Goal: Information Seeking & Learning: Learn about a topic

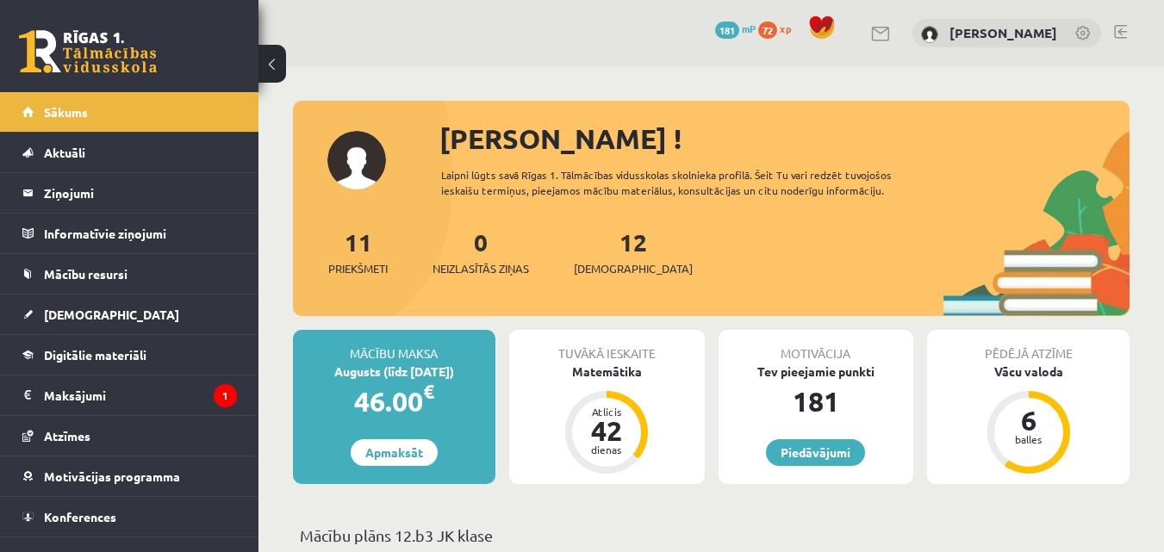
click at [1120, 41] on div at bounding box center [1120, 33] width 13 height 17
click at [1111, 35] on div "0 Dāvanas 181 mP 72 xp Rita Stepanova" at bounding box center [712, 33] width 906 height 66
click at [1119, 32] on link at bounding box center [1120, 32] width 13 height 14
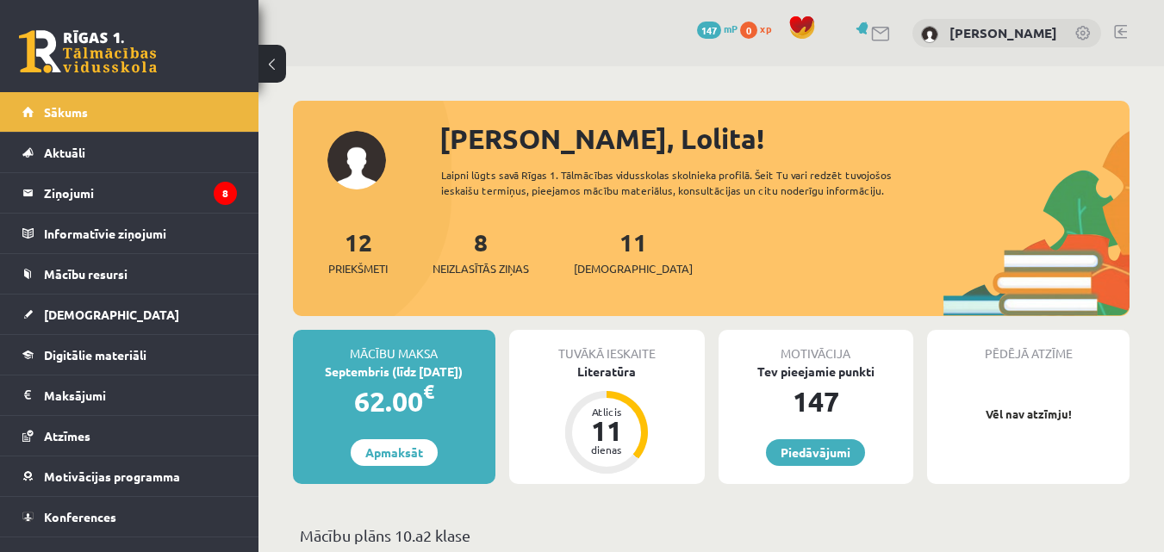
click at [609, 258] on div "11 Ieskaites" at bounding box center [633, 250] width 119 height 53
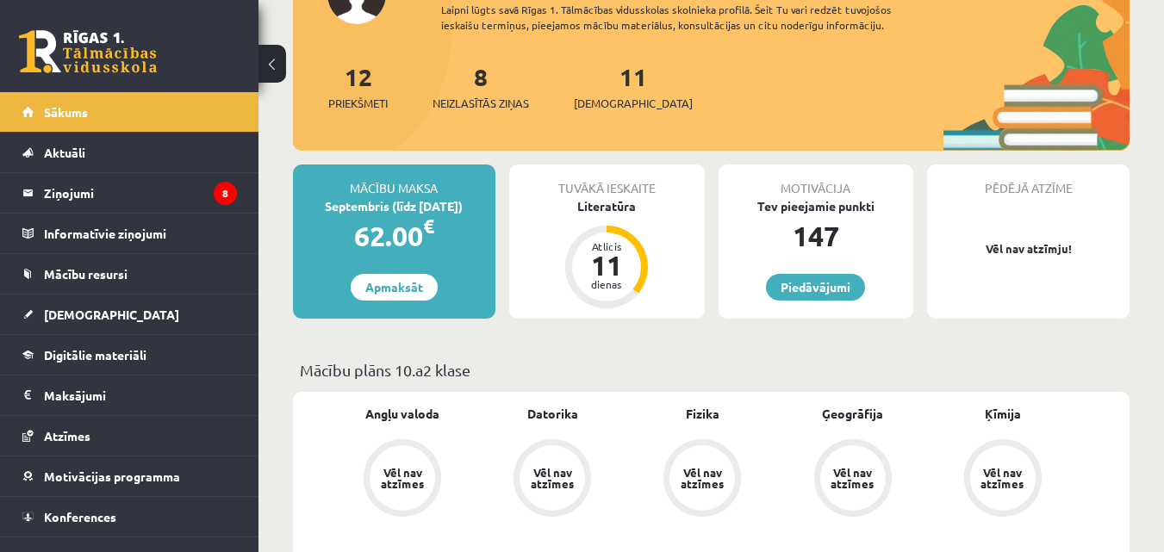
scroll to position [172, 0]
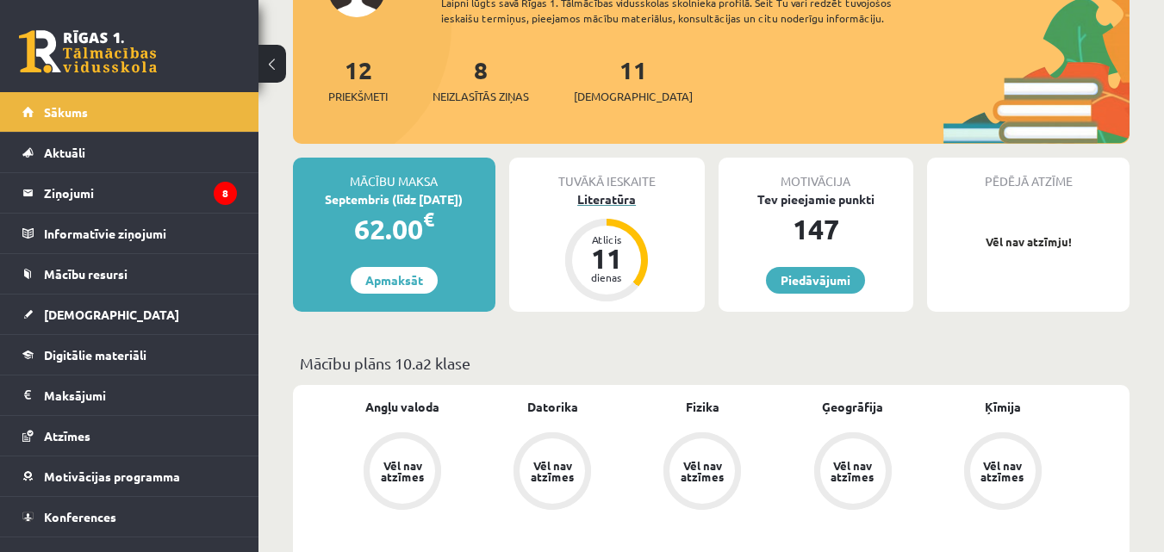
click at [615, 198] on div "Literatūra" at bounding box center [607, 199] width 196 height 18
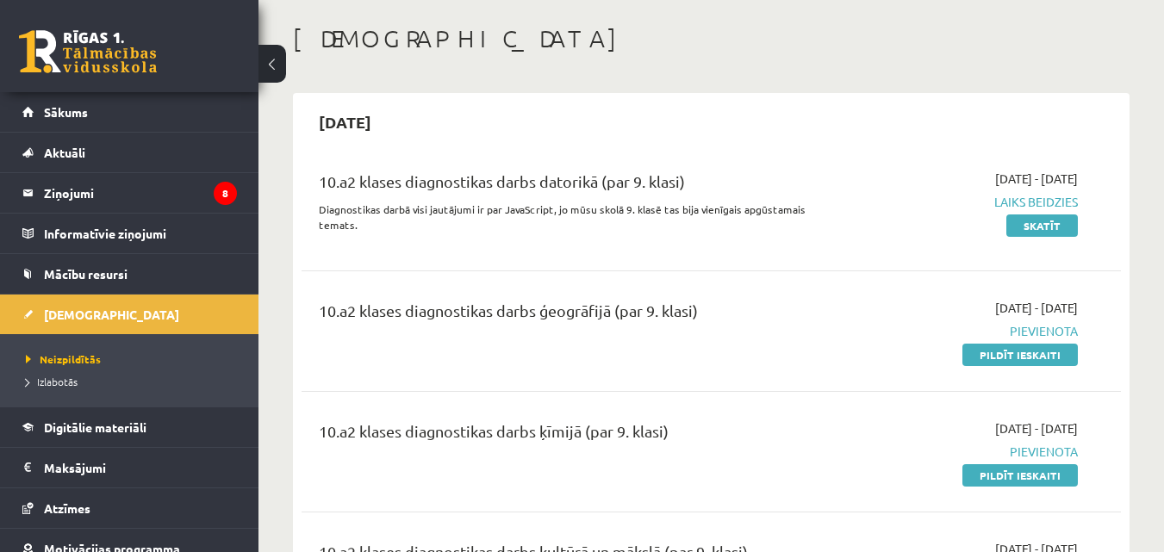
scroll to position [172, 0]
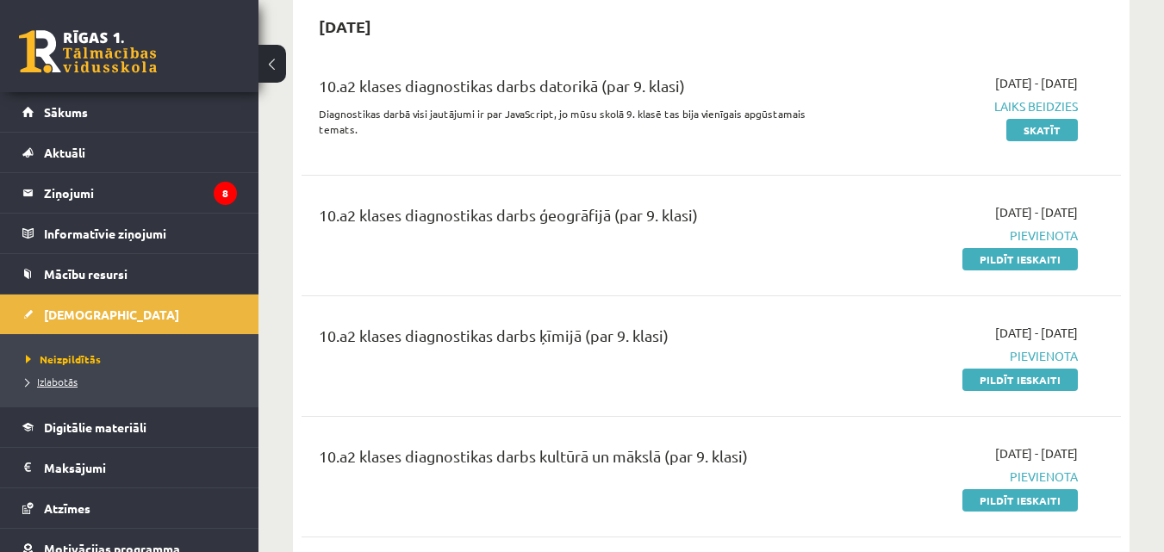
click at [65, 387] on link "Izlabotās" at bounding box center [133, 382] width 215 height 16
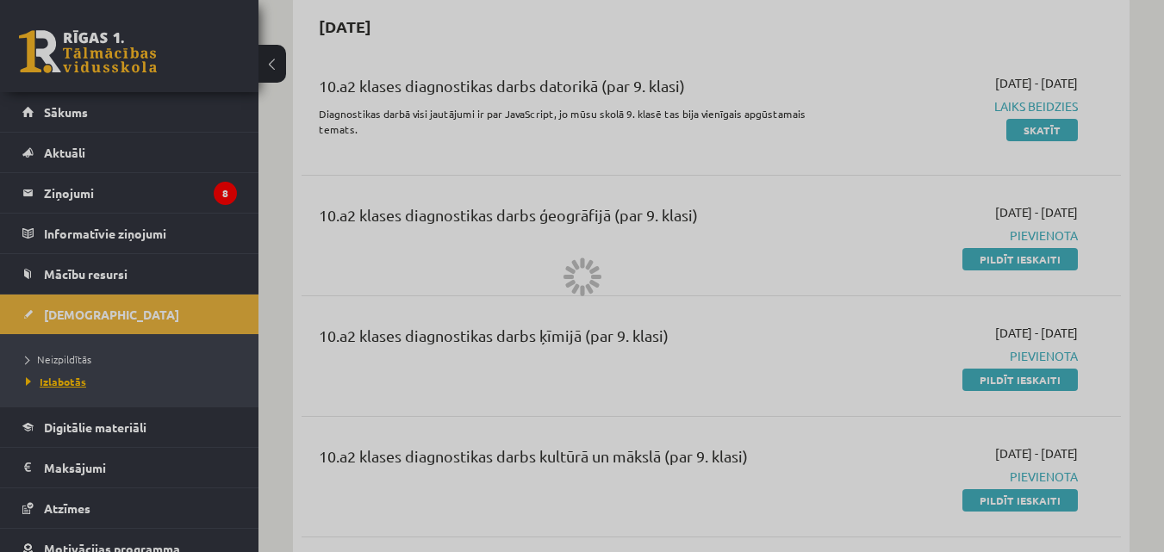
scroll to position [78, 0]
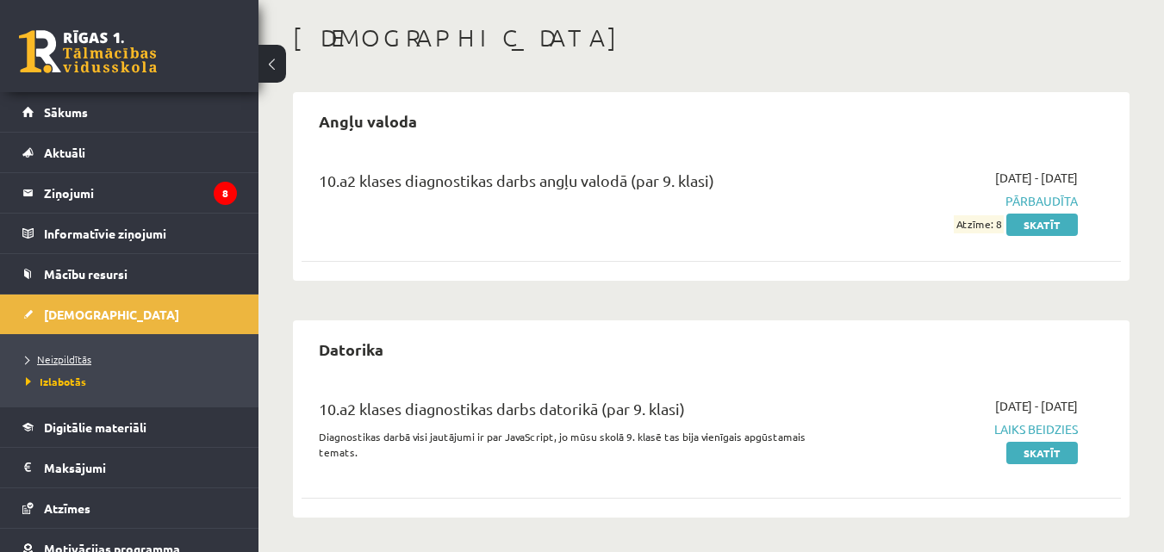
click at [55, 364] on span "Neizpildītās" at bounding box center [59, 359] width 66 height 14
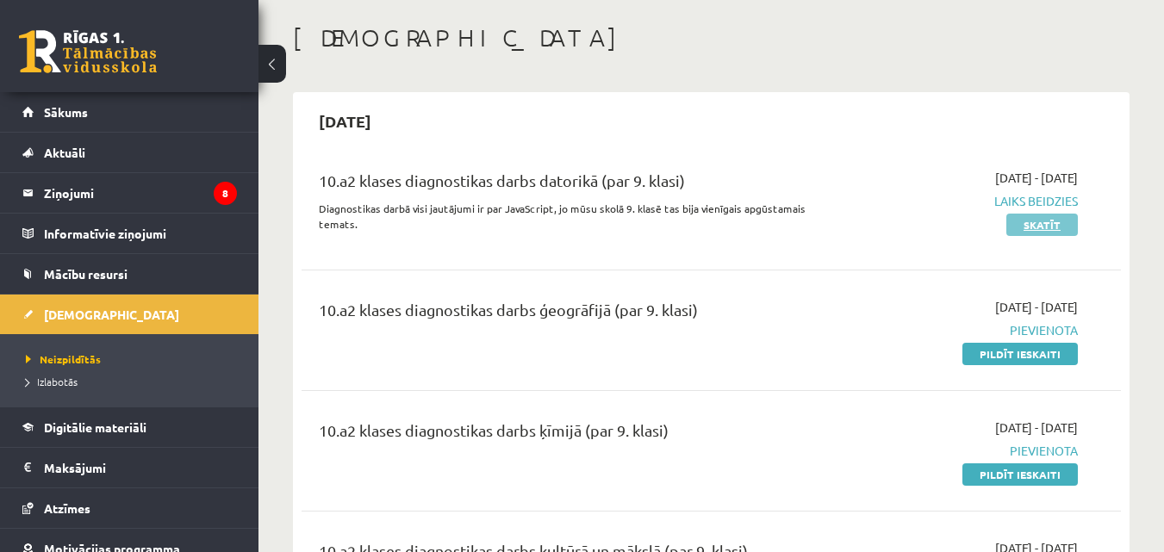
click at [1053, 228] on link "Skatīt" at bounding box center [1043, 225] width 72 height 22
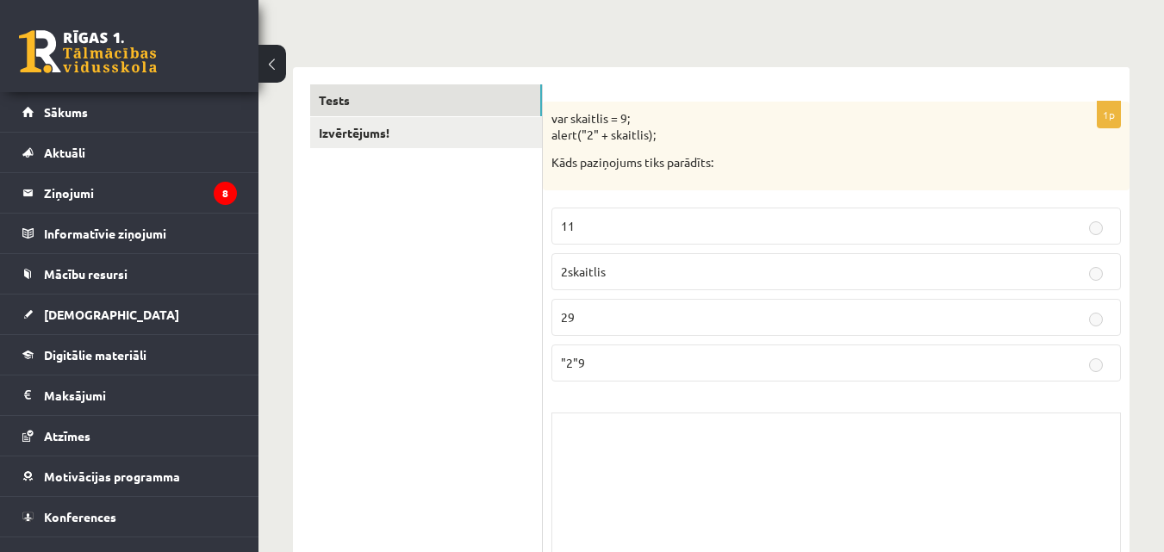
scroll to position [172, 0]
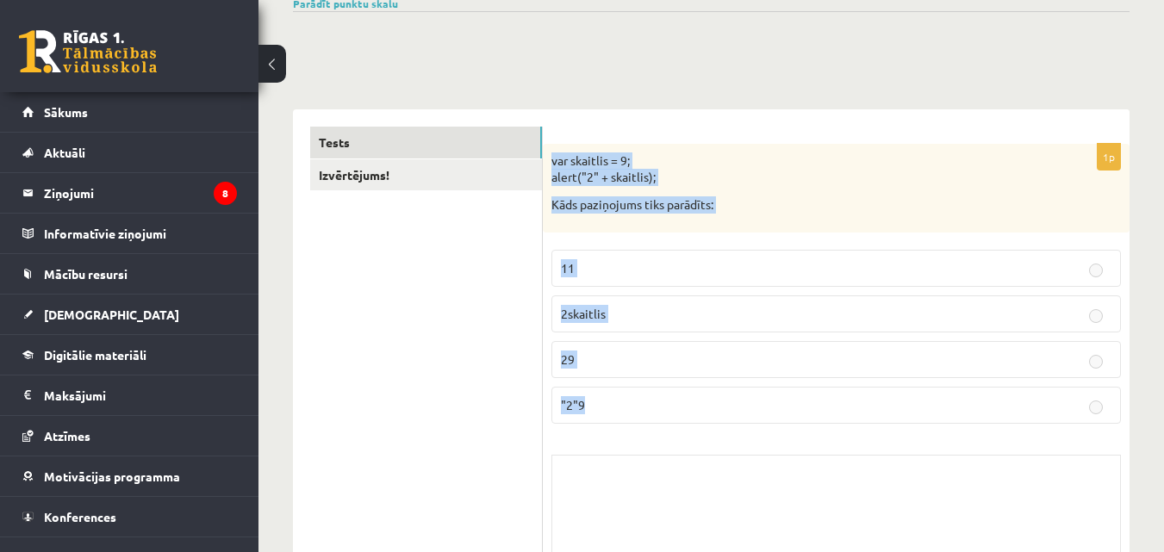
drag, startPoint x: 550, startPoint y: 158, endPoint x: 796, endPoint y: 398, distance: 344.4
click at [796, 398] on div "1p var skaitlis = 9; alert("2" + skaitlis); Kāds paziņojums tiks parādīts: 11 2…" at bounding box center [836, 390] width 587 height 492
copy div "var skaitlis = 9; alert("2" + skaitlis); Kāds paziņojums tiks parādīts: 11 2ska…"
drag, startPoint x: 464, startPoint y: 352, endPoint x: 477, endPoint y: 352, distance: 13.8
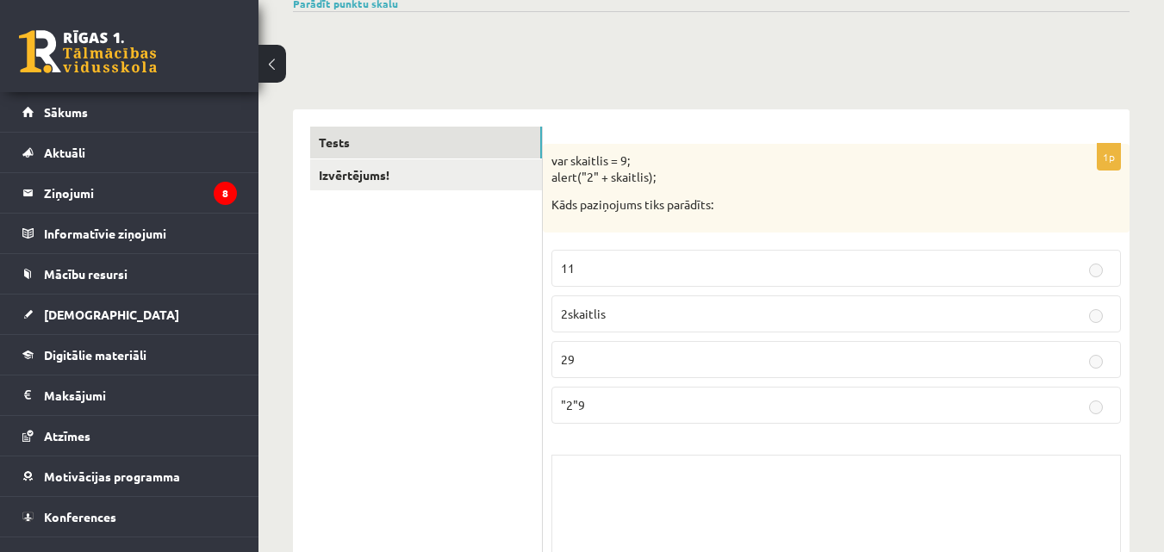
click at [590, 351] on p "29" at bounding box center [836, 360] width 551 height 18
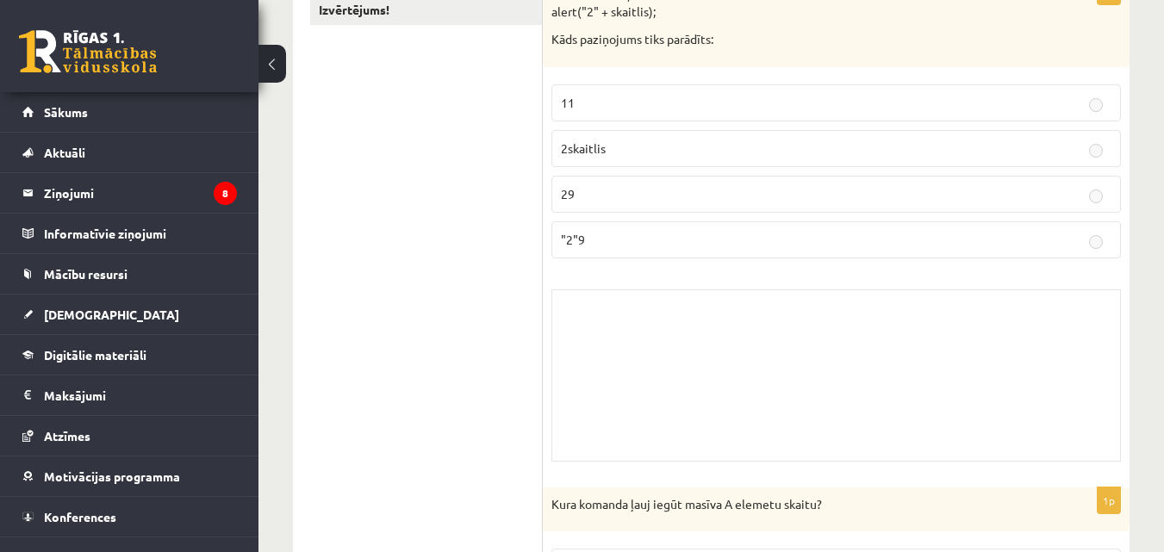
scroll to position [345, 0]
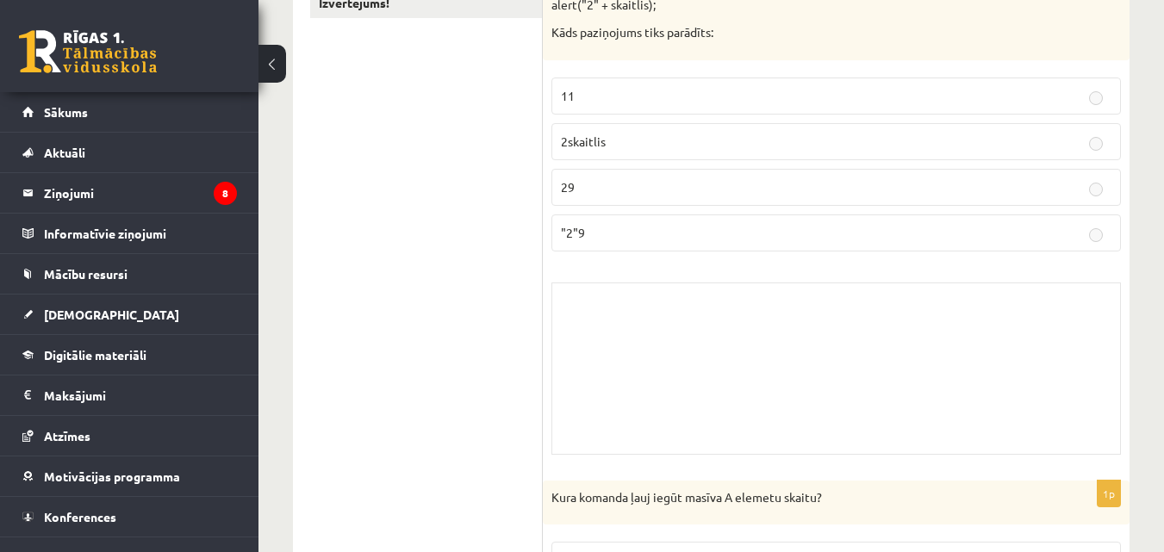
click at [1089, 185] on p "29" at bounding box center [836, 187] width 551 height 18
click at [858, 206] on fieldset "11 2skaitlis 29 "2"9" at bounding box center [837, 163] width 570 height 188
click at [850, 203] on label "29" at bounding box center [837, 187] width 570 height 37
click at [849, 197] on label "29" at bounding box center [837, 187] width 570 height 37
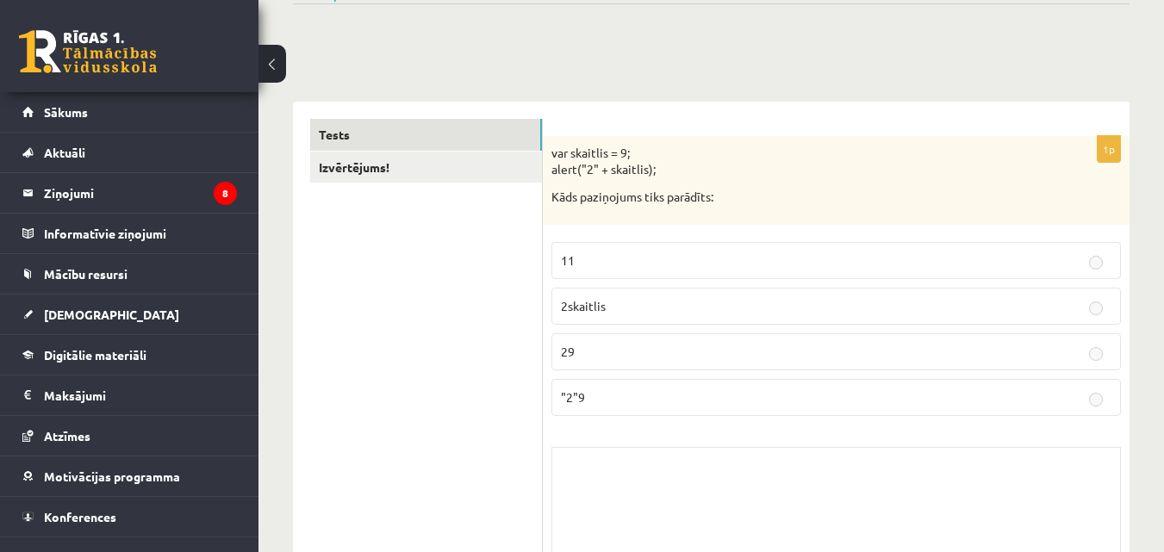
scroll to position [259, 0]
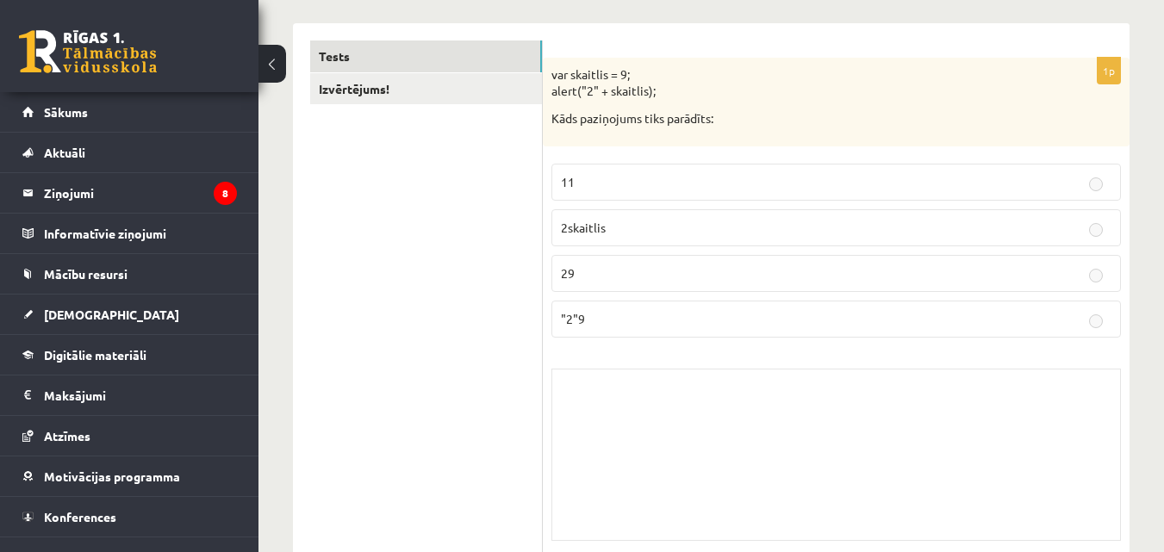
click at [745, 125] on p "Kāds paziņojums tiks parādīts:" at bounding box center [794, 118] width 484 height 17
click at [727, 191] on label "11" at bounding box center [837, 182] width 570 height 37
click at [700, 277] on p "29" at bounding box center [836, 274] width 551 height 18
click at [926, 272] on p "29" at bounding box center [836, 274] width 551 height 18
drag, startPoint x: 1050, startPoint y: 285, endPoint x: 1080, endPoint y: 285, distance: 30.2
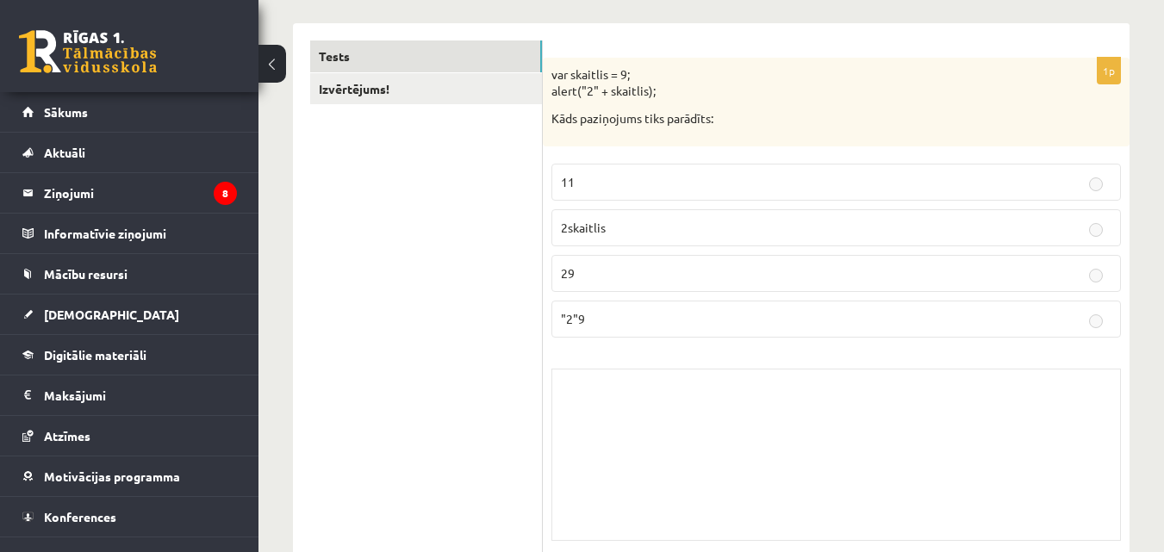
click at [1051, 285] on label "29" at bounding box center [837, 273] width 570 height 37
click at [1081, 285] on label "29" at bounding box center [837, 273] width 570 height 37
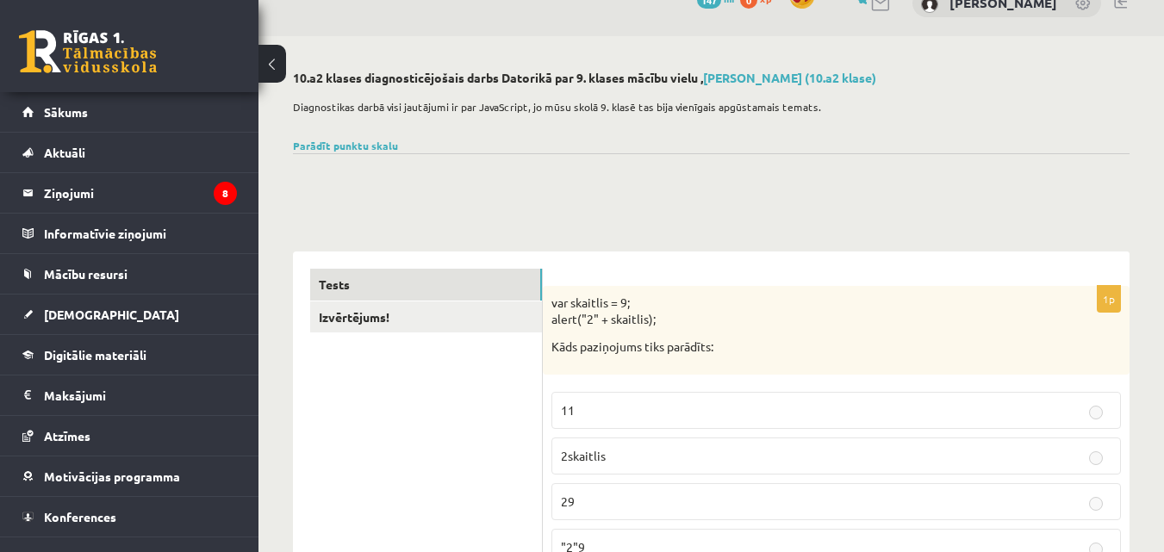
scroll to position [0, 0]
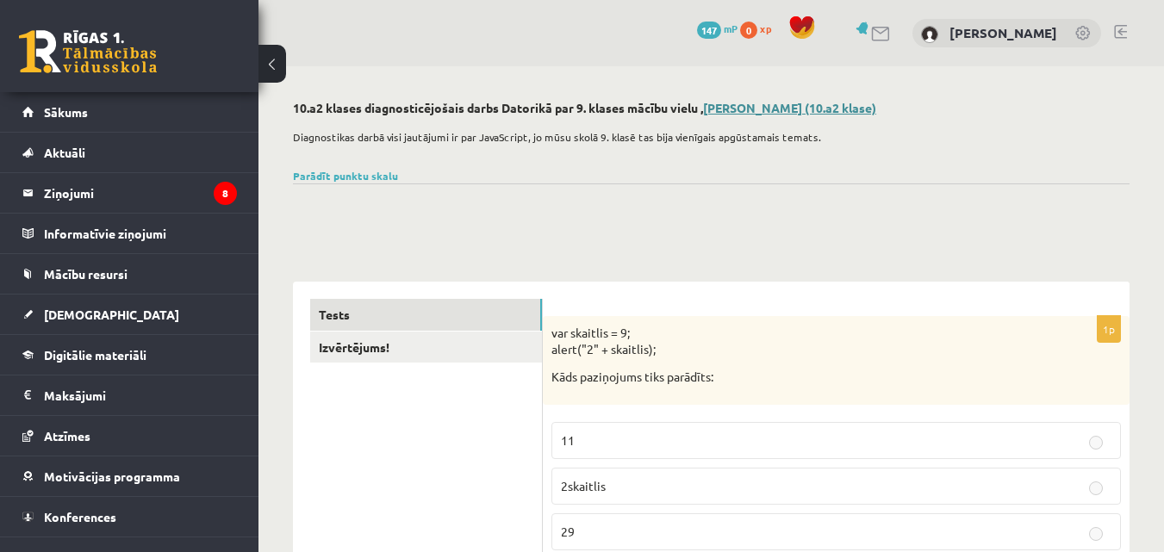
click at [751, 109] on link "[PERSON_NAME] (10.a2 klase)" at bounding box center [789, 108] width 173 height 16
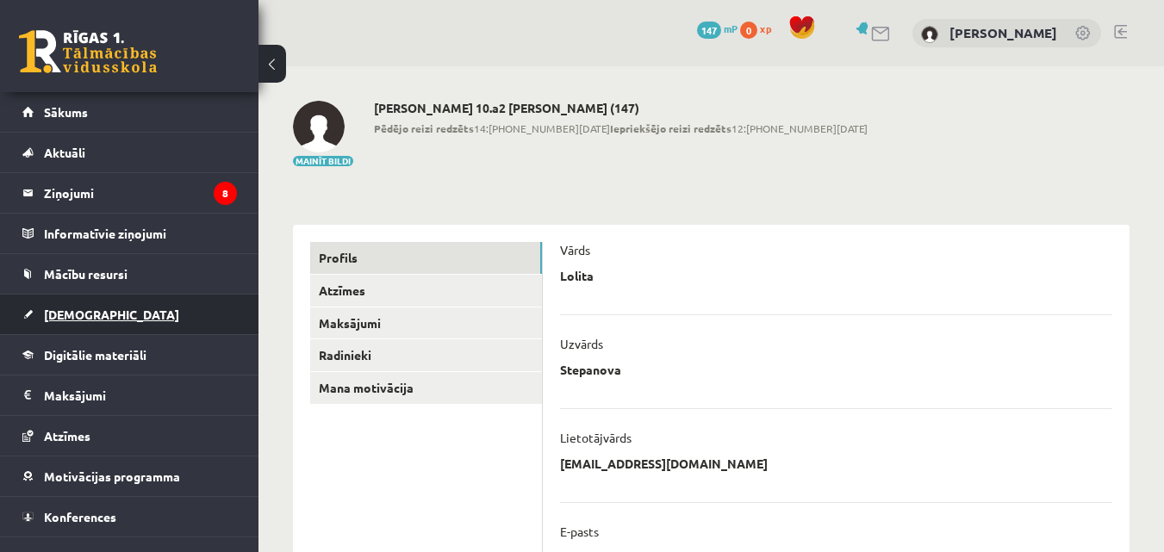
click at [67, 312] on span "[DEMOGRAPHIC_DATA]" at bounding box center [111, 315] width 135 height 16
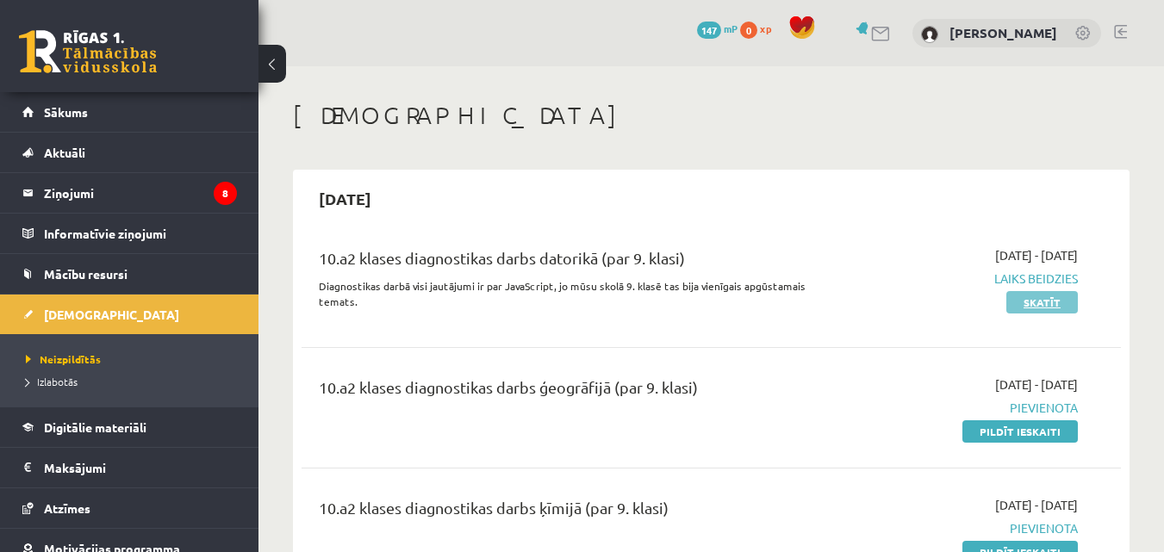
click at [1035, 305] on link "Skatīt" at bounding box center [1043, 302] width 72 height 22
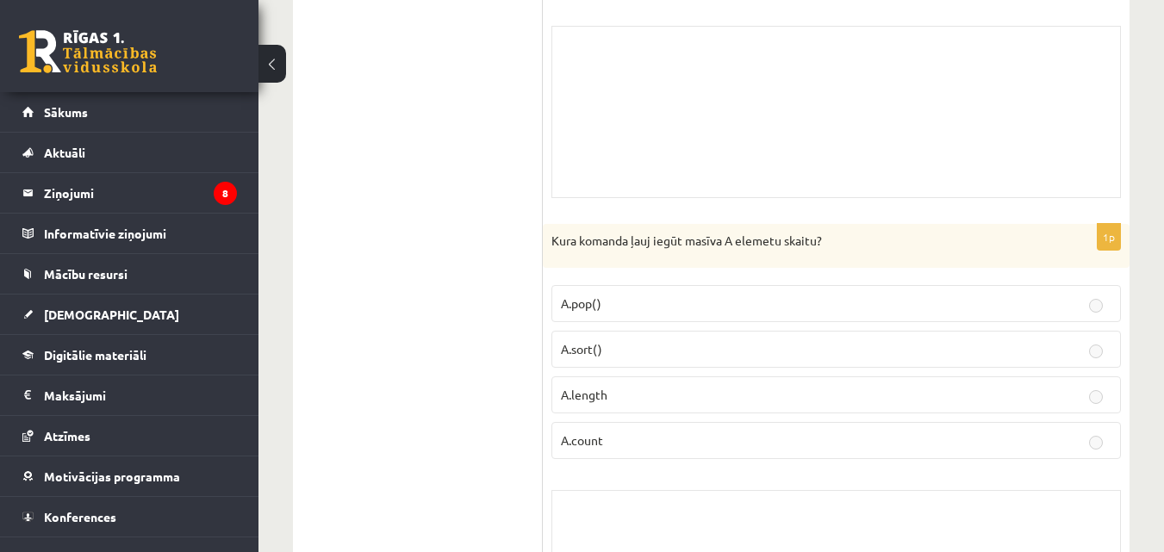
scroll to position [603, 0]
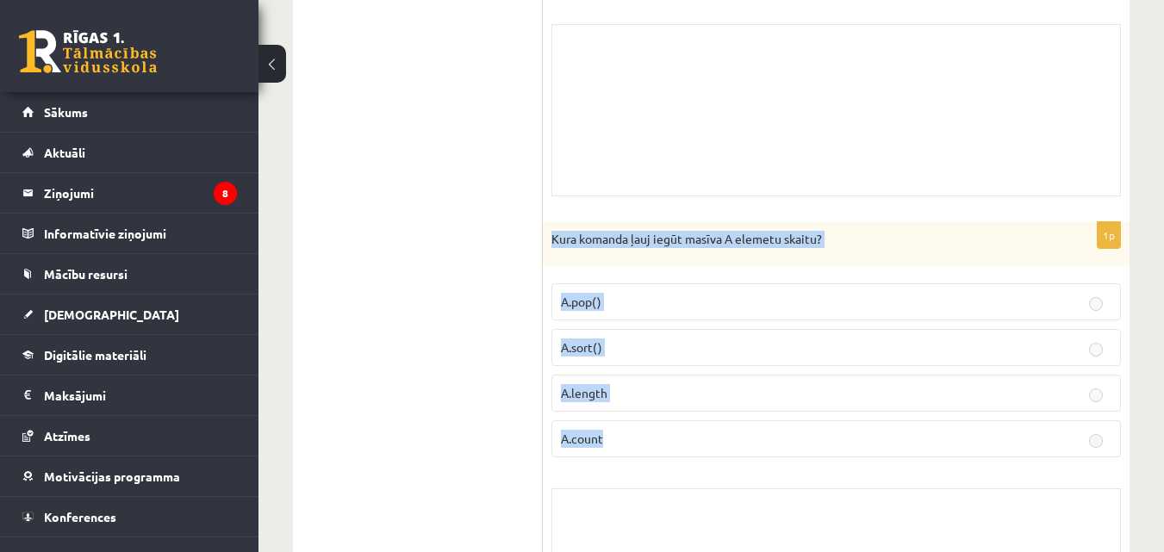
drag, startPoint x: 548, startPoint y: 240, endPoint x: 858, endPoint y: 441, distance: 369.3
click at [858, 441] on div "1p Kura komanda ļauj iegūt masīva A elemetu skaitu? A.pop() A.sort() A.length A…" at bounding box center [836, 446] width 587 height 448
copy div "Kura komanda ļauj iegūt masīva A elemetu skaitu? A.pop() A.sort() A.length A.co…"
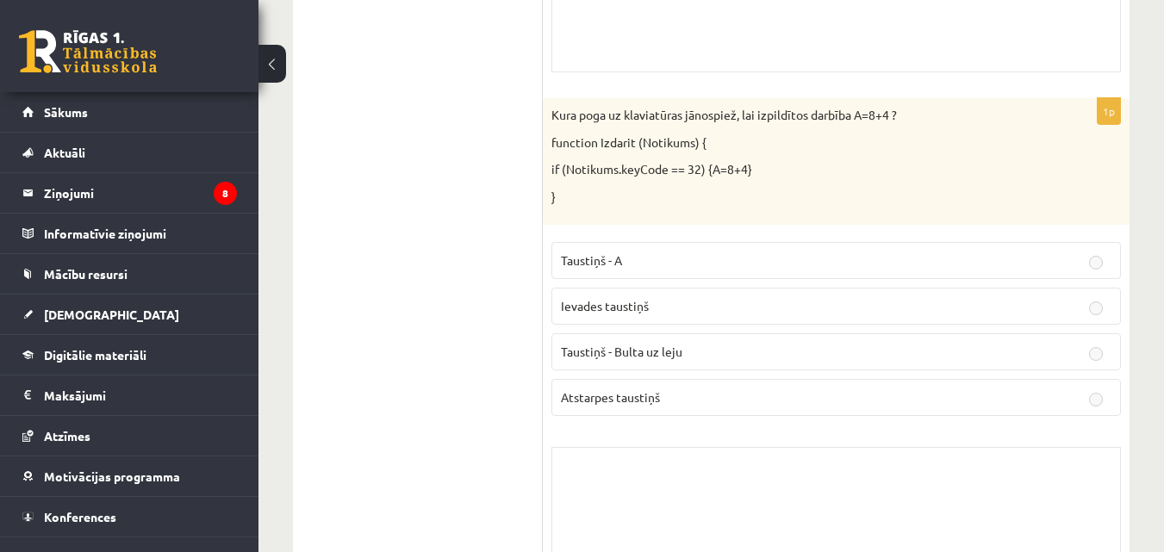
scroll to position [1207, 0]
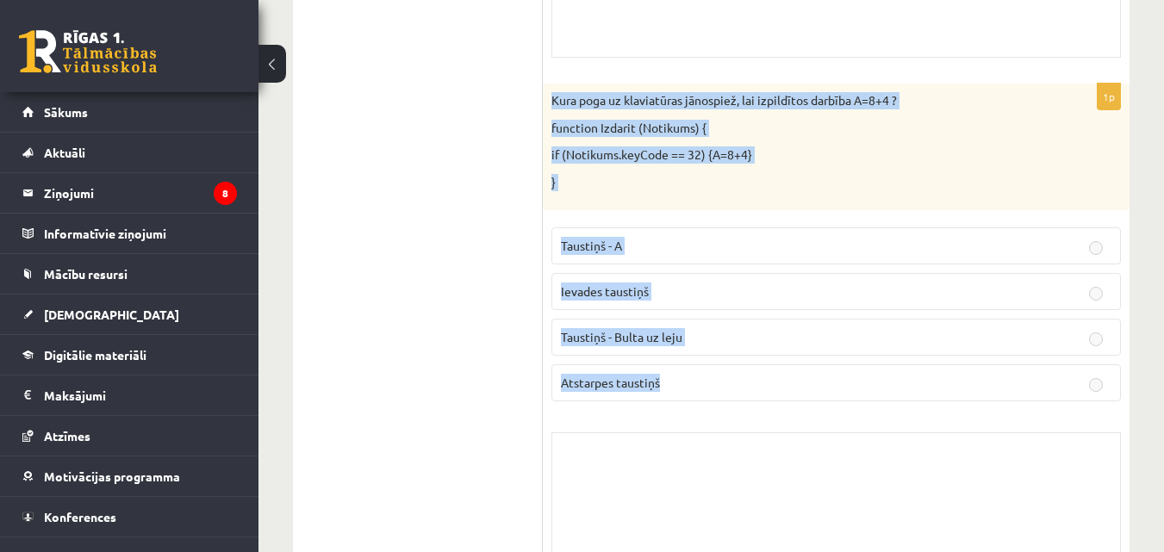
drag, startPoint x: 546, startPoint y: 95, endPoint x: 870, endPoint y: 381, distance: 432.3
click at [881, 402] on div "1p Kura poga uz klaviatūras jānospiež, lai izpildītos darbība A=8+4 ? function …" at bounding box center [836, 348] width 587 height 529
copy div "Kura poga uz klaviatūras jānospiež, lai izpildītos darbība A=8+4 ? function Izd…"
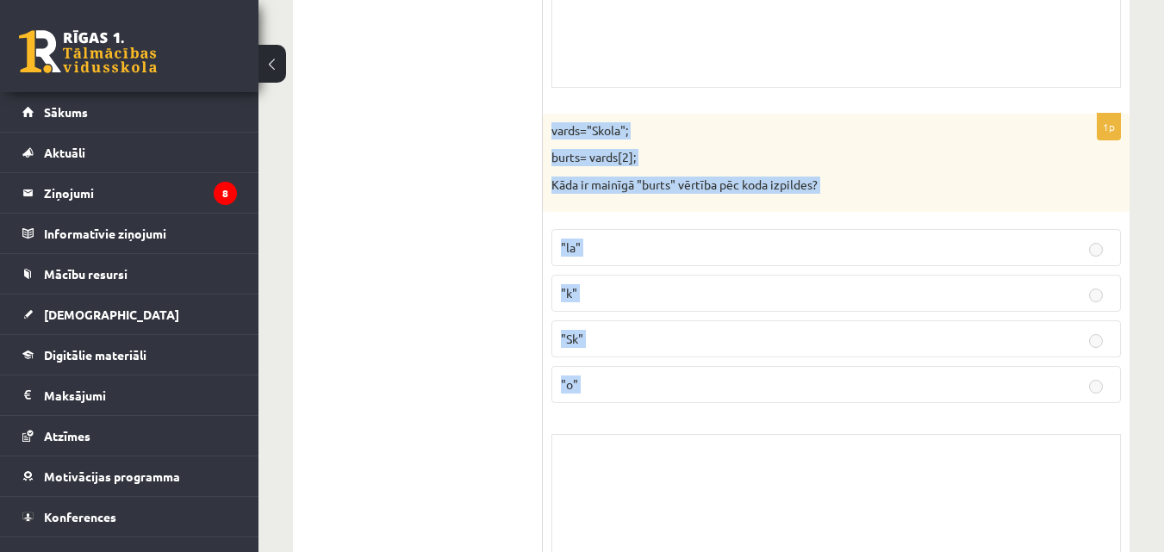
drag, startPoint x: 547, startPoint y: 133, endPoint x: 890, endPoint y: 444, distance: 463.1
click at [890, 444] on div "1p vards="Skola"; burts= vards[2]; Kāda ir mainīgā "burts" vērtība pēc koda izp…" at bounding box center [836, 365] width 587 height 502
copy form "vards="Skola"; burts= vards[2]; Kāda ir mainīgā "burts" vērtība pēc koda izpild…"
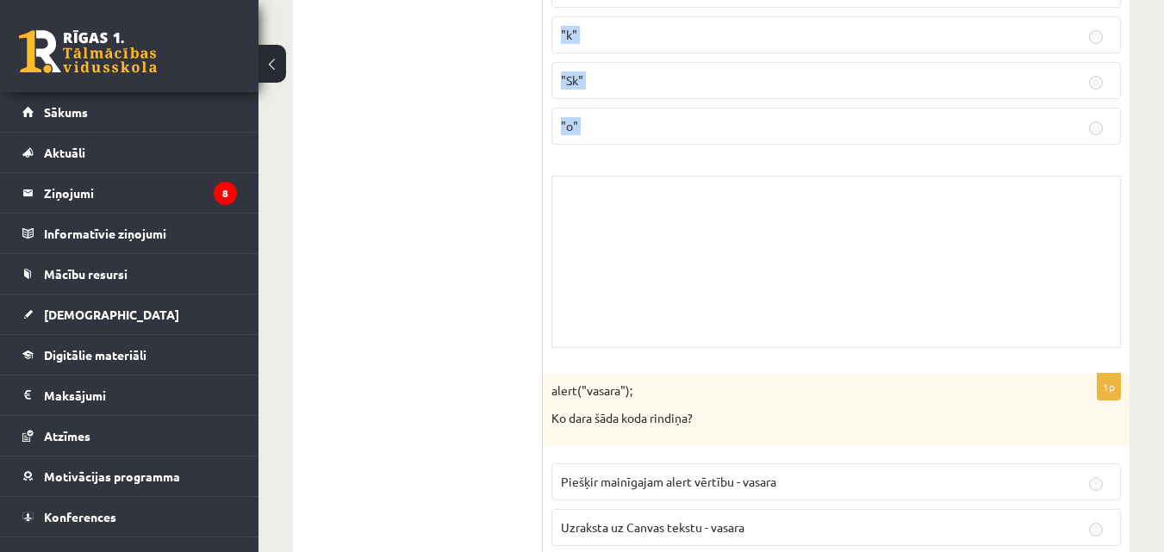
click at [548, 262] on div "1p vards="Skola"; burts= vards[2]; Kāda ir mainīgā "burts" vērtība pēc koda izp…" at bounding box center [836, 106] width 587 height 502
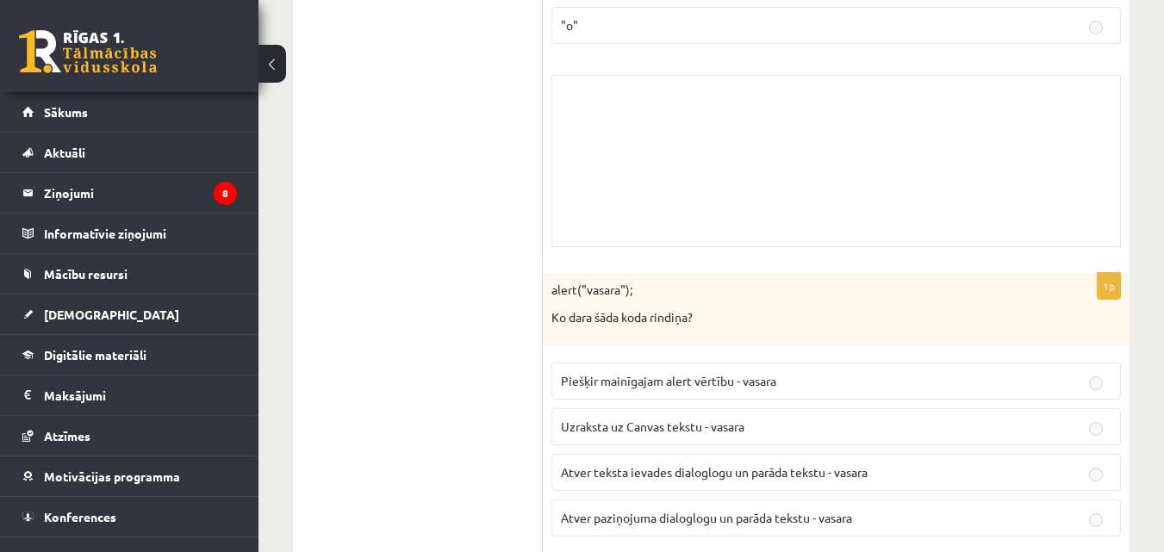
scroll to position [2241, 0]
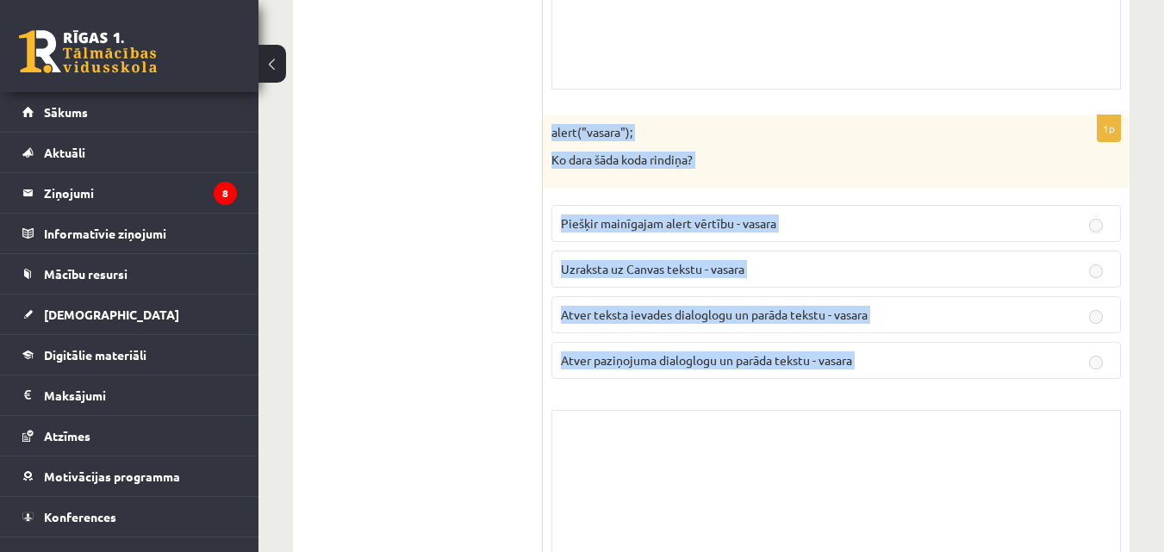
drag, startPoint x: 547, startPoint y: 128, endPoint x: 906, endPoint y: 384, distance: 441.0
click at [907, 384] on div "1p alert("vasara"); Ko dara šāda koda rindiņa? Piešķir mainīgajam alert vērtību…" at bounding box center [836, 352] width 587 height 475
copy form "alert("vasara"); Ko dara šāda koda rindiņa? Piešķir mainīgajam alert vērtību - …"
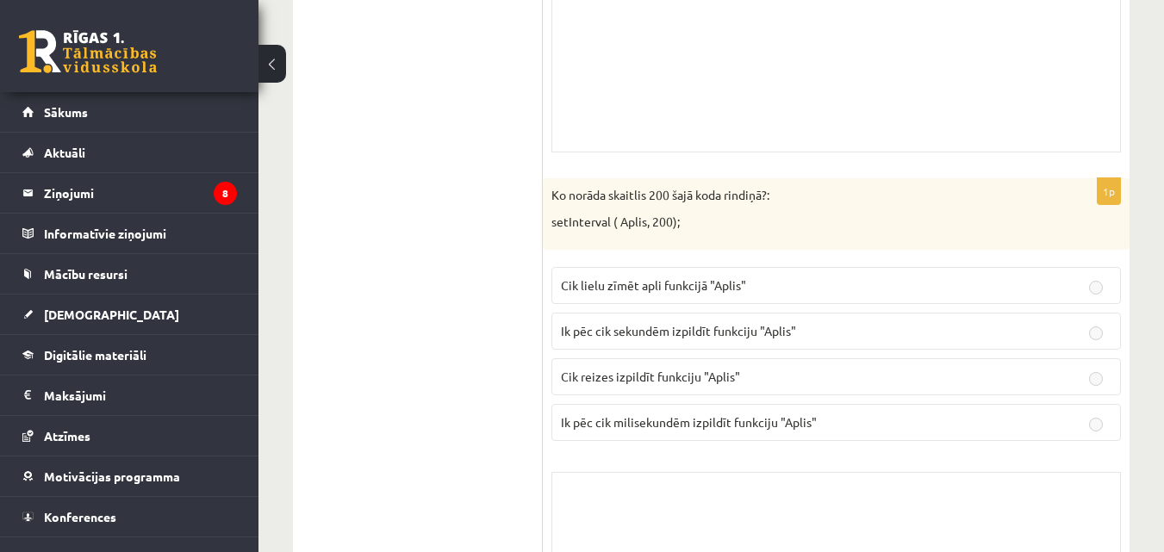
scroll to position [2672, 0]
drag, startPoint x: 542, startPoint y: 191, endPoint x: 869, endPoint y: 416, distance: 396.6
copy div "Loremipsumd! 2s ame consecte = 1; adipi("2" + elitsedd); Eius temporinci utla e…"
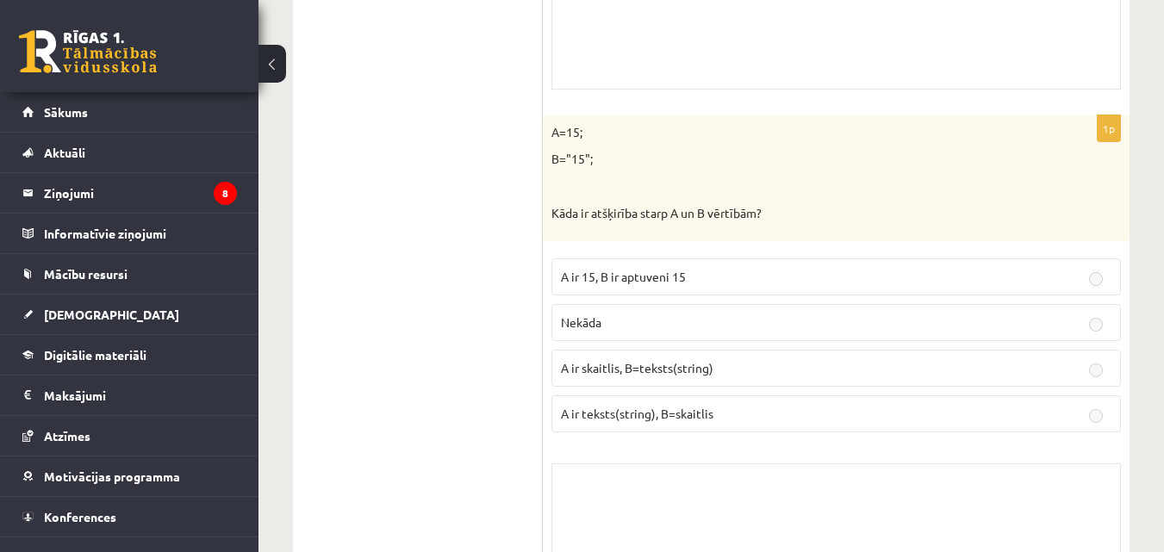
scroll to position [3252, 0]
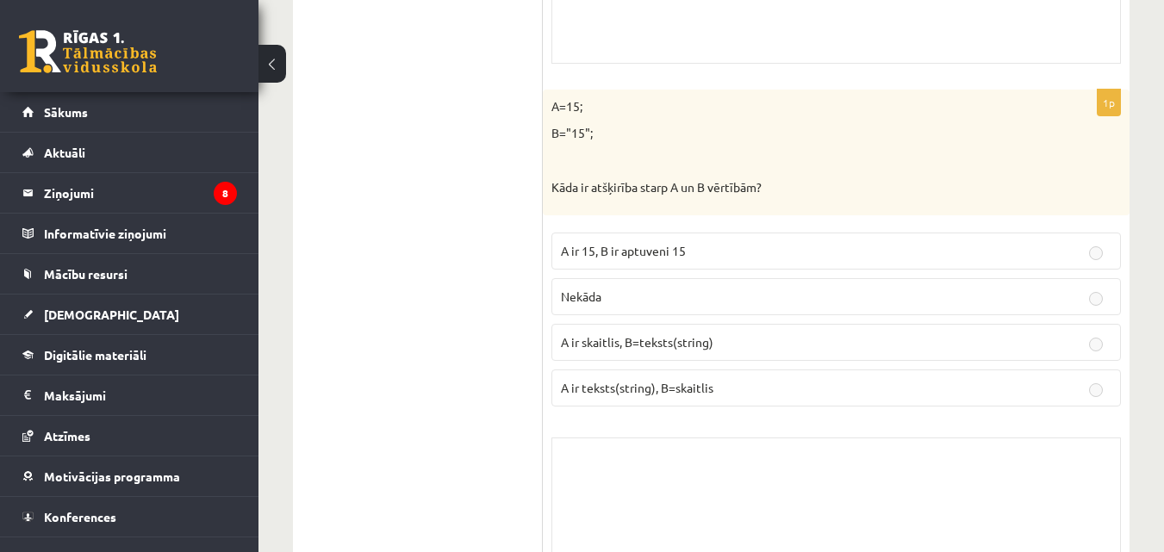
drag, startPoint x: 541, startPoint y: 254, endPoint x: 838, endPoint y: 415, distance: 337.0
copy div "Loremipsumd! 2s ame consecte = 1; adipi("2" + elitsedd); Eius temporinci utla e…"
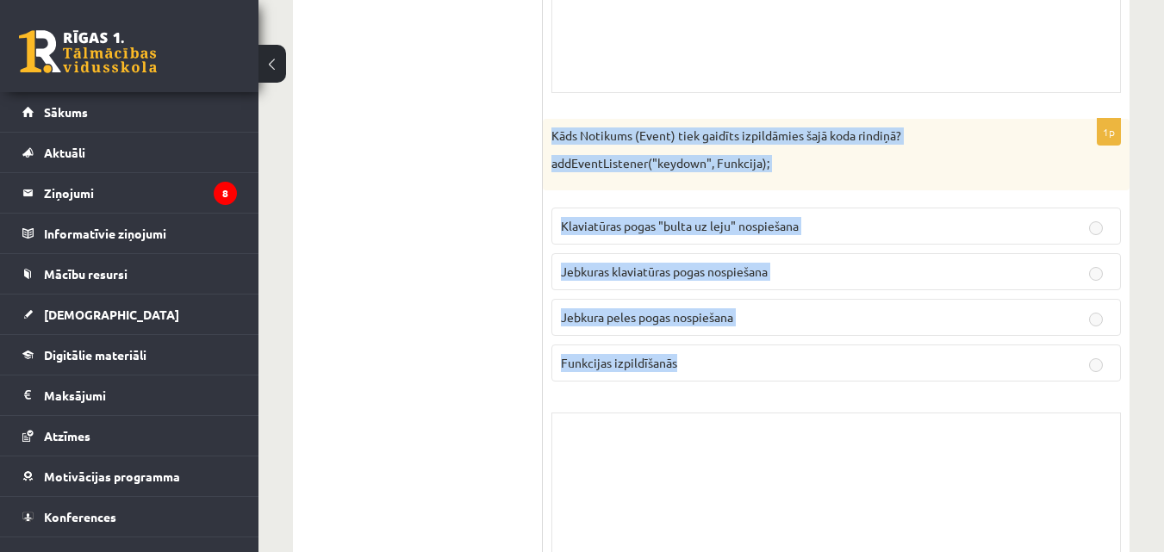
drag, startPoint x: 543, startPoint y: 134, endPoint x: 982, endPoint y: 371, distance: 498.6
click at [982, 371] on div "1p Kāds Notikums (Event) tiek gaidīts izpildāmies šajā koda rindiņā? addEventLi…" at bounding box center [836, 356] width 587 height 475
copy div "Kāds Notikums (Event) tiek gaidīts izpildāmies šajā koda rindiņā? addEventListe…"
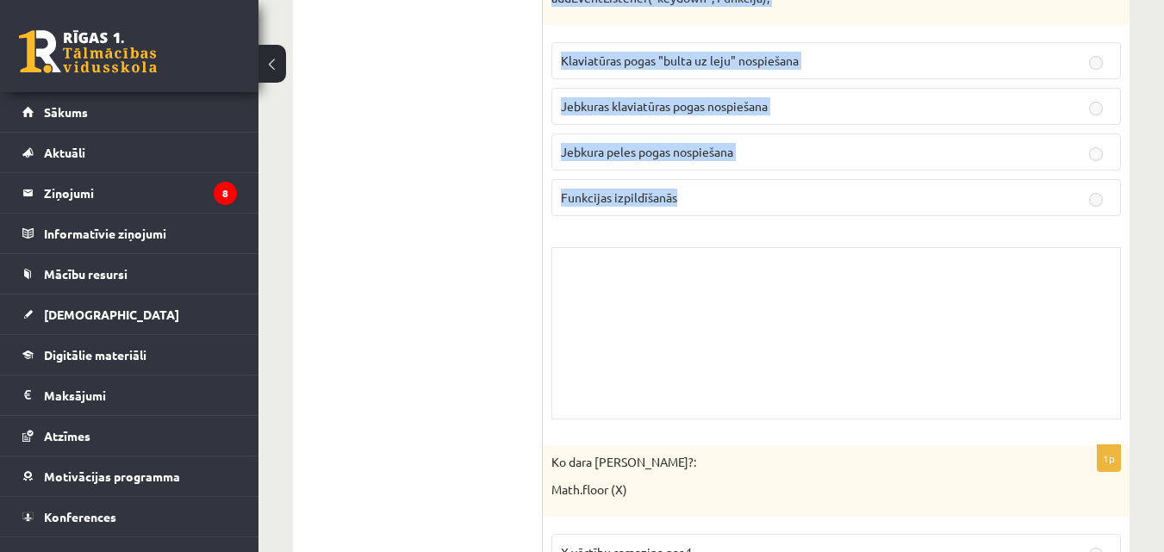
scroll to position [4114, 0]
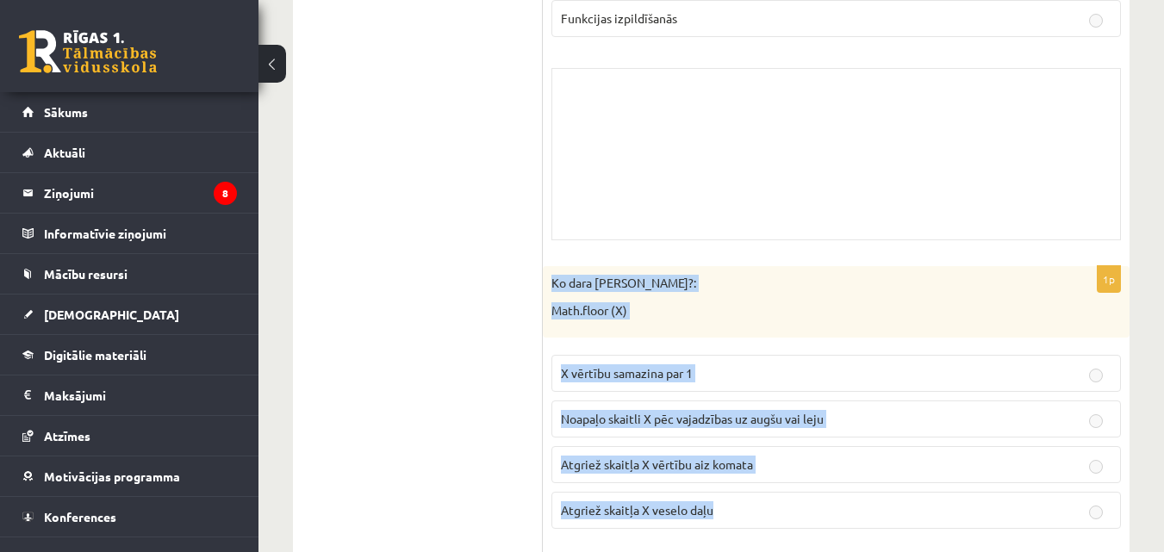
drag, startPoint x: 551, startPoint y: 282, endPoint x: 787, endPoint y: 510, distance: 328.5
click at [787, 510] on div "1p Ko dara koda rindiņa?: Math.floor (X) X vērtību samazina par 1 Noapaļo skait…" at bounding box center [836, 503] width 587 height 475
copy div "Ko [PERSON_NAME]?: Math.floor (X) X vērtību samazina par 1 Noapaļo skaitli X pē…"
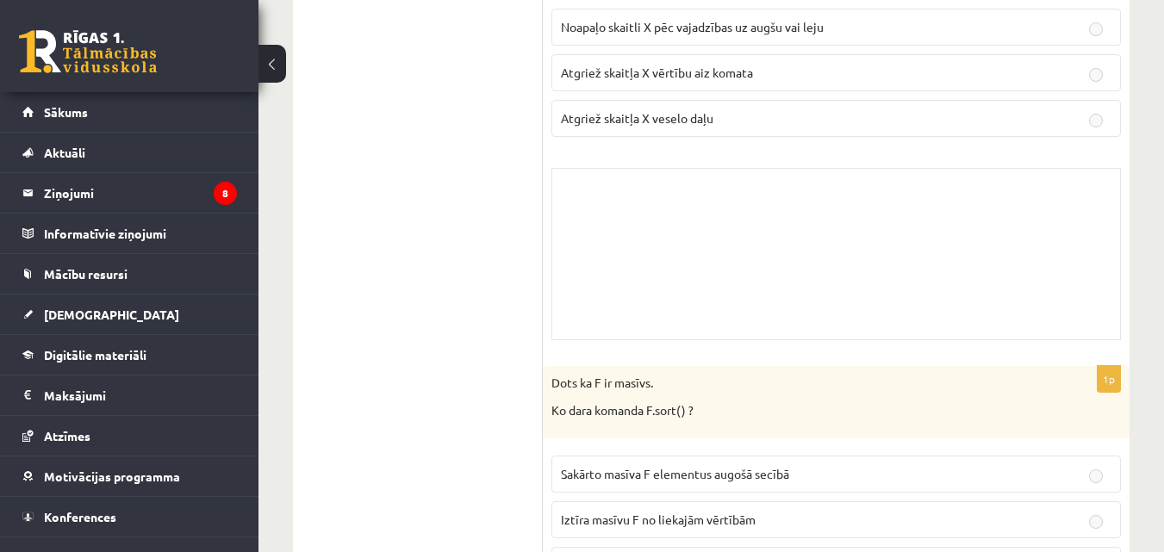
scroll to position [4717, 0]
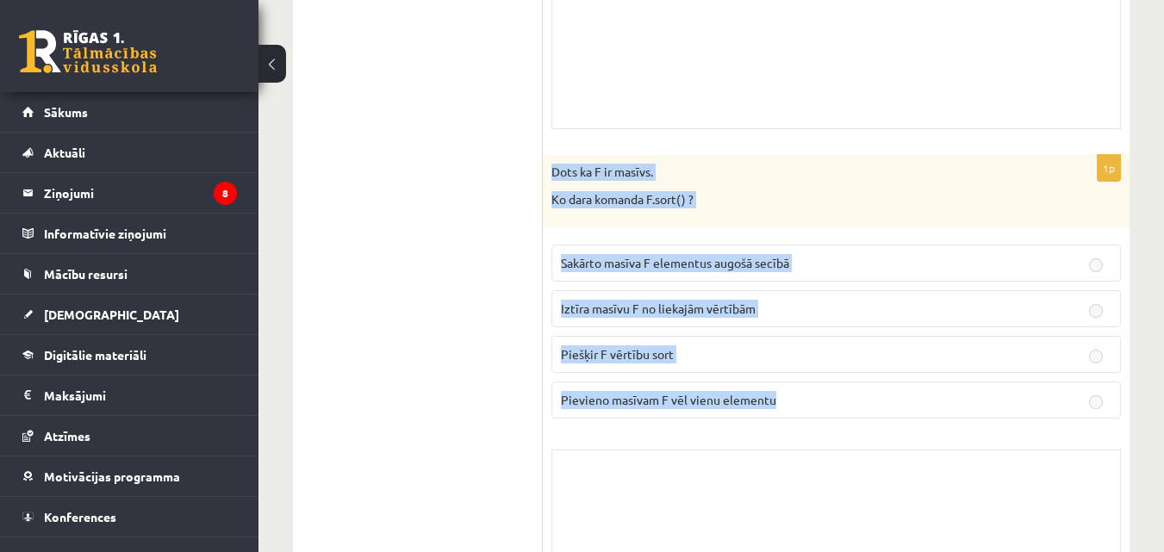
drag, startPoint x: 548, startPoint y: 172, endPoint x: 802, endPoint y: 402, distance: 342.9
click at [802, 402] on div "1p Dots ka F ir masīvs. Ko dara komanda F.sort() ? Sakārto masīva F elementus a…" at bounding box center [836, 392] width 587 height 475
copy div "Dots ka F ir masīvs. Ko dara komanda F.sort() ? Sakārto masīva F elementus augo…"
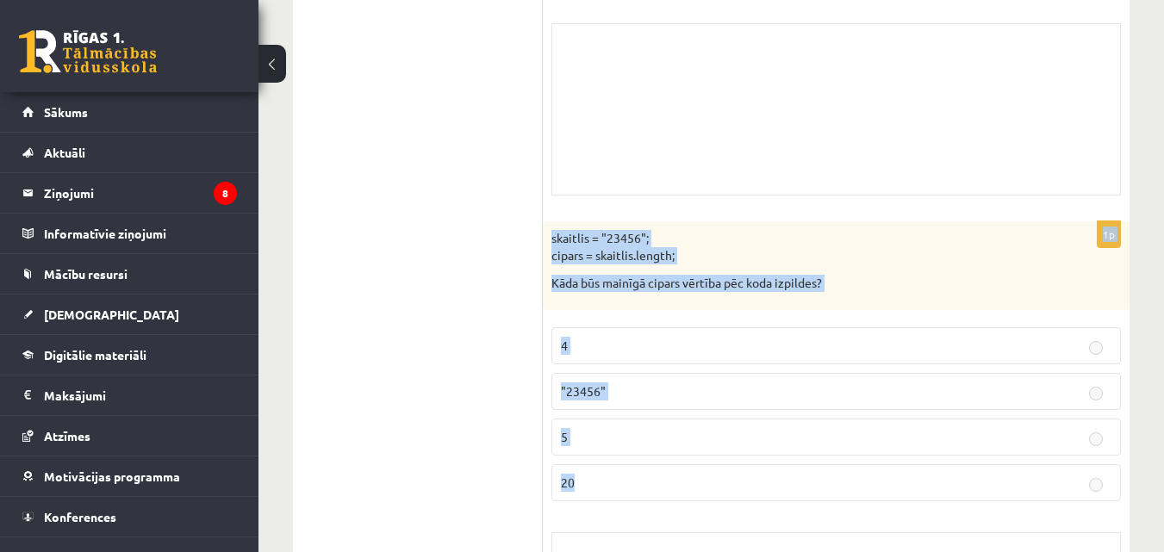
scroll to position [14743, 0]
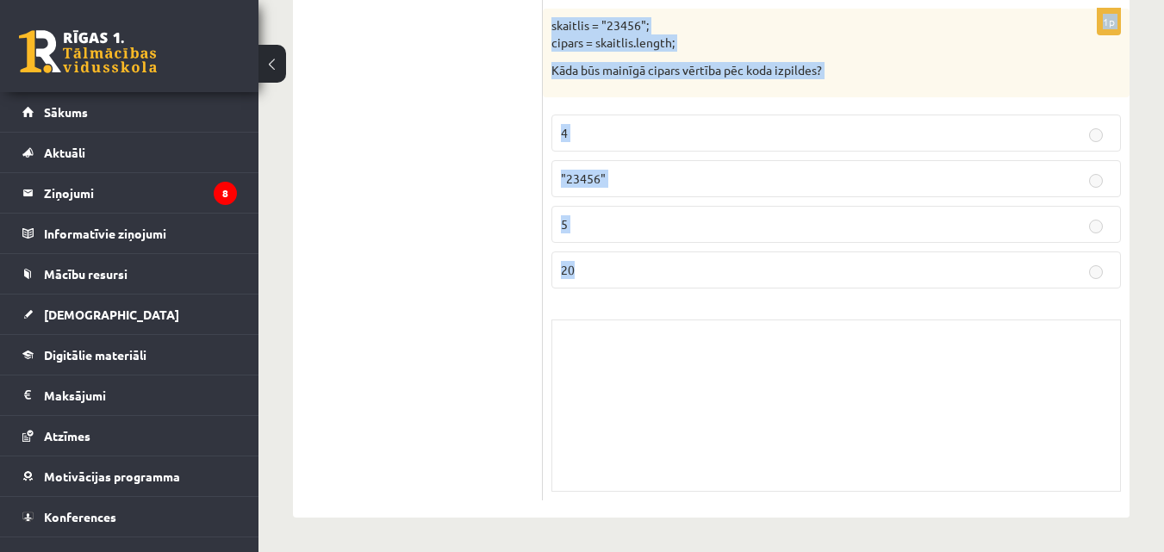
drag, startPoint x: 548, startPoint y: 171, endPoint x: 804, endPoint y: 580, distance: 482.8
copy form "Lore ip D si ametco. Ad elit seddoei T.inci() ? Utlabor etdolo M aliquaeni admi…"
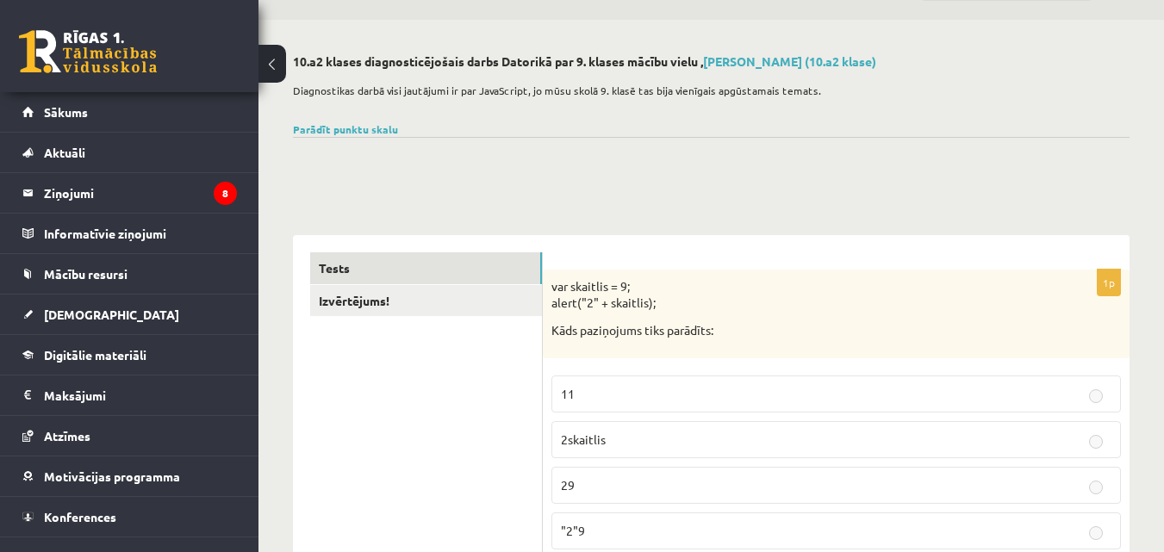
scroll to position [0, 0]
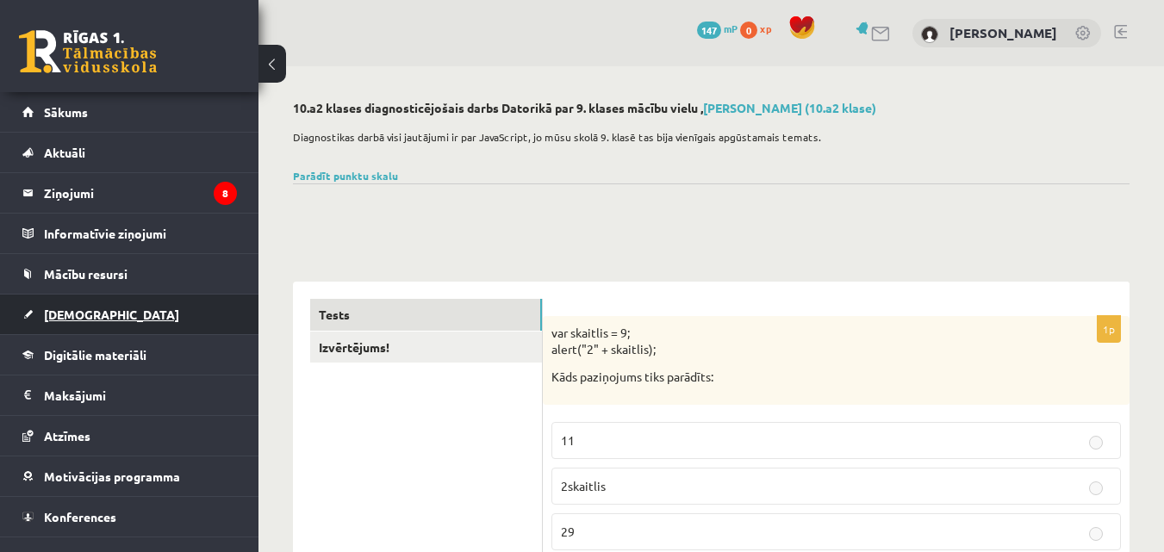
click at [110, 313] on link "[DEMOGRAPHIC_DATA]" at bounding box center [129, 315] width 215 height 40
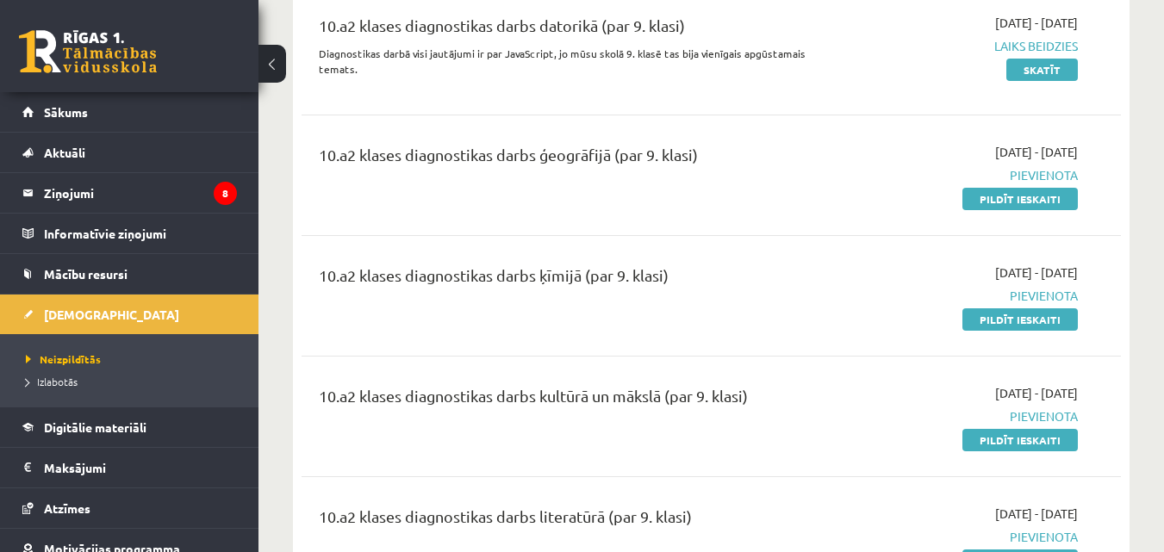
scroll to position [259, 0]
